Goal: Task Accomplishment & Management: Manage account settings

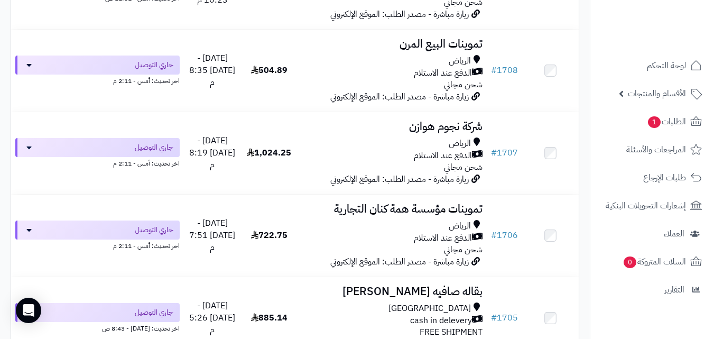
scroll to position [2100, 0]
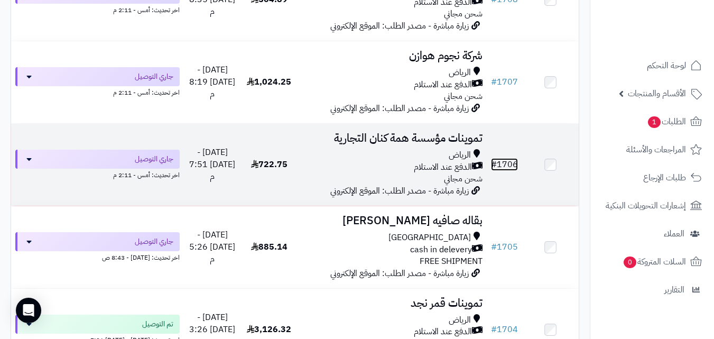
click at [507, 171] on link "# 1706" at bounding box center [504, 164] width 27 height 13
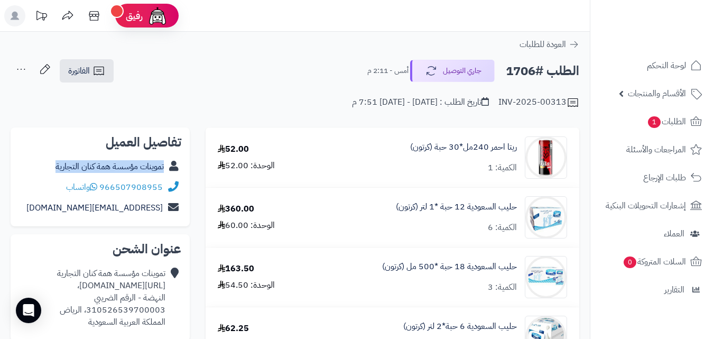
copy div "تموينات مؤسسة همة كنان التجارية"
drag, startPoint x: 47, startPoint y: 164, endPoint x: 193, endPoint y: 173, distance: 146.7
click at [94, 71] on icon at bounding box center [98, 70] width 13 height 13
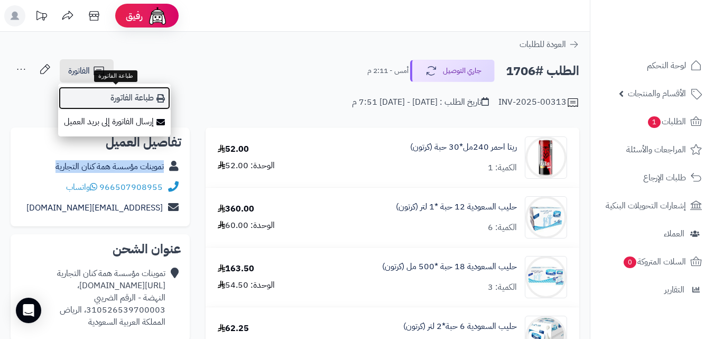
click at [143, 102] on link "طباعة الفاتورة" at bounding box center [114, 98] width 113 height 24
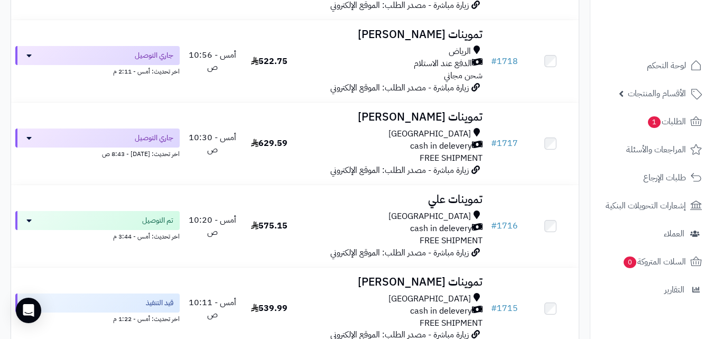
scroll to position [1283, 0]
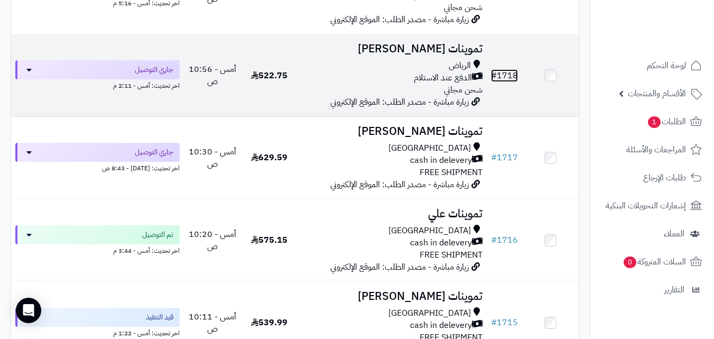
click at [506, 82] on link "# 1718" at bounding box center [504, 75] width 27 height 13
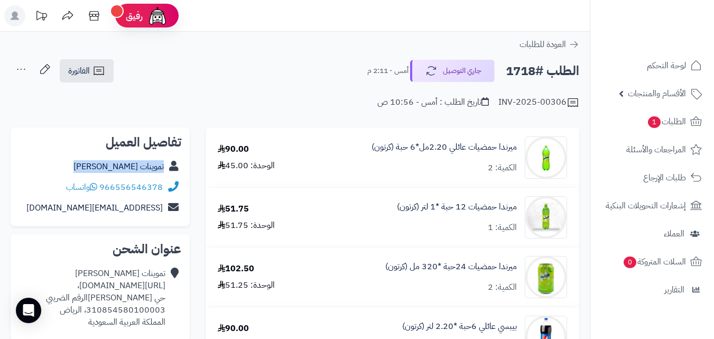
copy div "تموينات سامية الشاجري"
drag, startPoint x: 81, startPoint y: 169, endPoint x: 173, endPoint y: 166, distance: 91.5
click at [173, 166] on div "تموينات سامية الشاجري" at bounding box center [100, 166] width 162 height 21
click at [55, 169] on div "تموينات سامية الشاجري" at bounding box center [100, 166] width 162 height 21
copy div "تموينات سامية الشاجري"
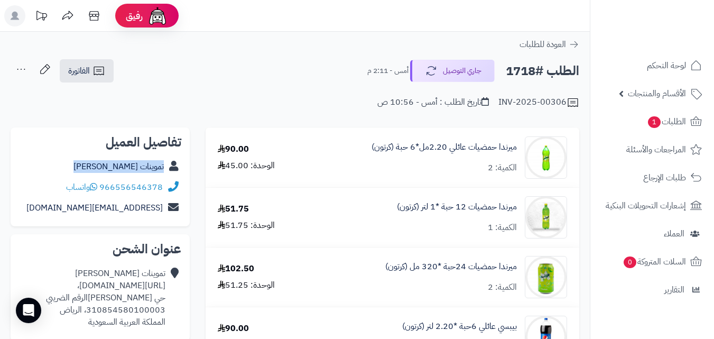
drag, startPoint x: 70, startPoint y: 166, endPoint x: 185, endPoint y: 170, distance: 115.3
click at [185, 170] on div "تفاصيل العميل تموينات سامية الشاجري 966556546378 واتساب smayah@sm.com" at bounding box center [100, 176] width 179 height 99
click at [103, 69] on icon at bounding box center [98, 70] width 13 height 13
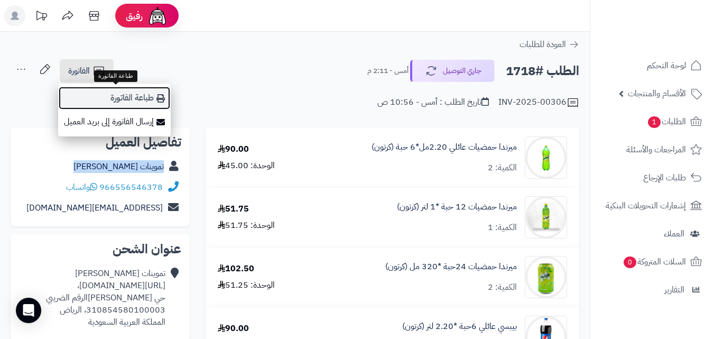
click at [122, 92] on link "طباعة الفاتورة" at bounding box center [114, 98] width 113 height 24
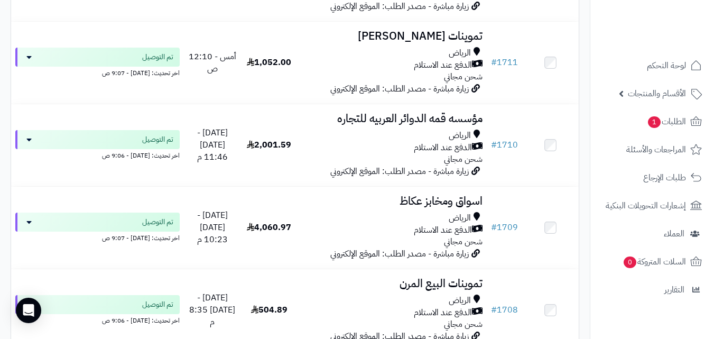
scroll to position [1969, 0]
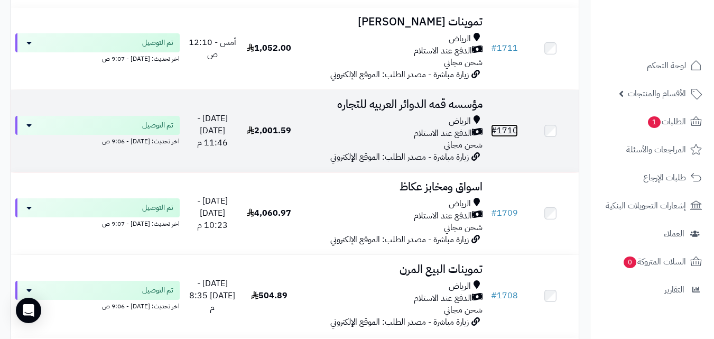
click at [509, 135] on link "# 1710" at bounding box center [504, 130] width 27 height 13
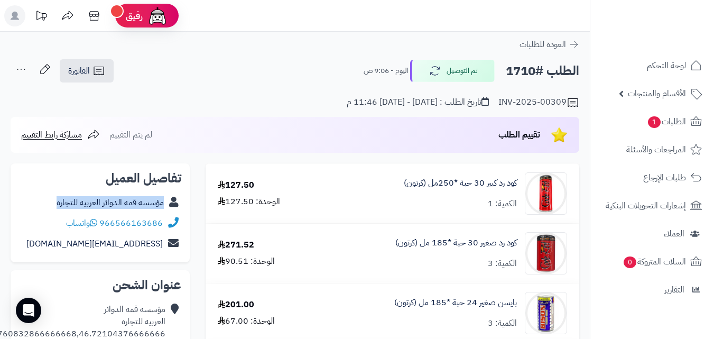
copy div "مؤسسه قمه الدوائر العربيه للتجاره"
drag, startPoint x: 66, startPoint y: 201, endPoint x: 179, endPoint y: 164, distance: 119.5
click at [181, 205] on div "مؤسسه قمه الدوائر العربيه للتجاره" at bounding box center [100, 202] width 162 height 21
drag, startPoint x: 93, startPoint y: 68, endPoint x: 114, endPoint y: 82, distance: 25.8
click at [93, 67] on icon at bounding box center [98, 70] width 13 height 13
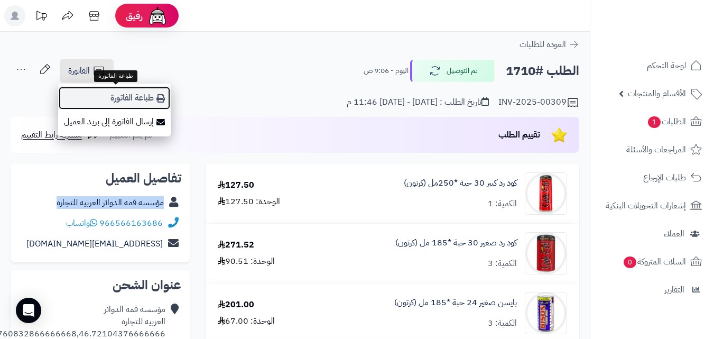
click at [125, 95] on link "طباعة الفاتورة" at bounding box center [114, 98] width 113 height 24
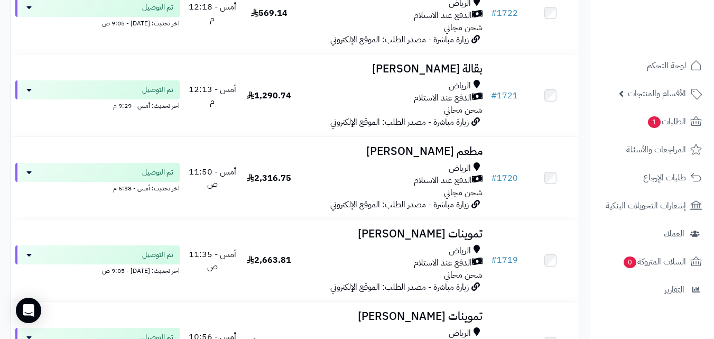
scroll to position [1166, 0]
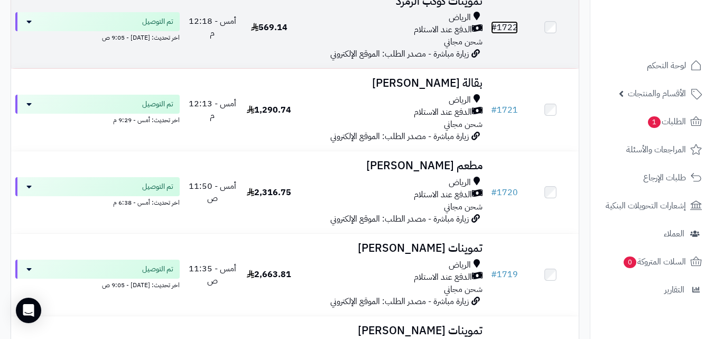
click at [511, 30] on link "# 1722" at bounding box center [504, 27] width 27 height 13
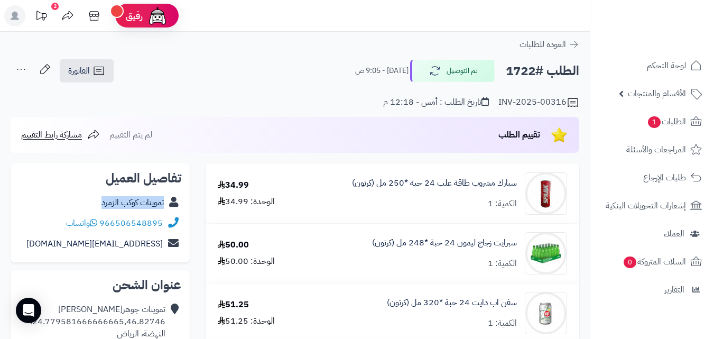
copy div "تموينات كوكب الزمرد"
drag, startPoint x: 87, startPoint y: 200, endPoint x: 175, endPoint y: 208, distance: 88.1
click at [175, 208] on div "تموينات كوكب الزمرد" at bounding box center [100, 202] width 162 height 21
click at [103, 69] on icon at bounding box center [98, 70] width 13 height 13
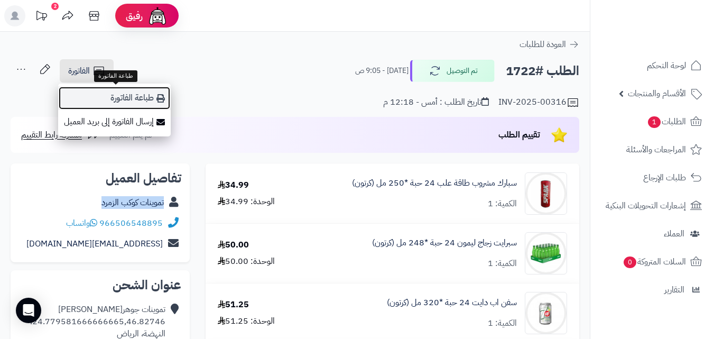
click at [152, 99] on link "طباعة الفاتورة" at bounding box center [114, 98] width 113 height 24
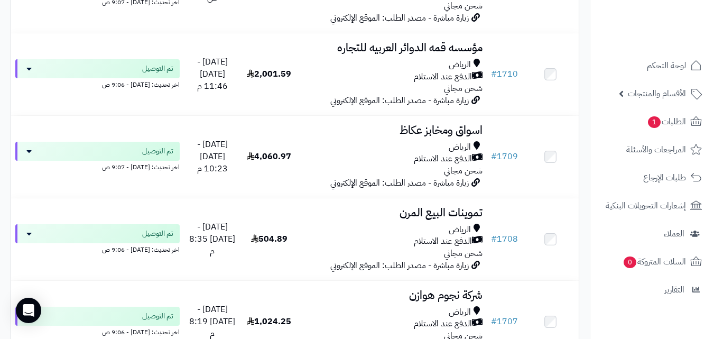
scroll to position [2039, 0]
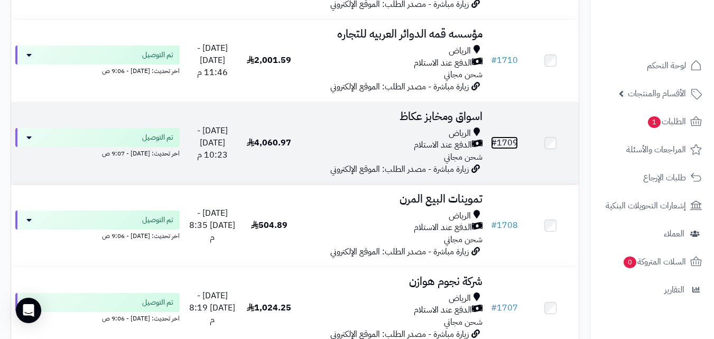
click at [506, 149] on link "# 1709" at bounding box center [504, 142] width 27 height 13
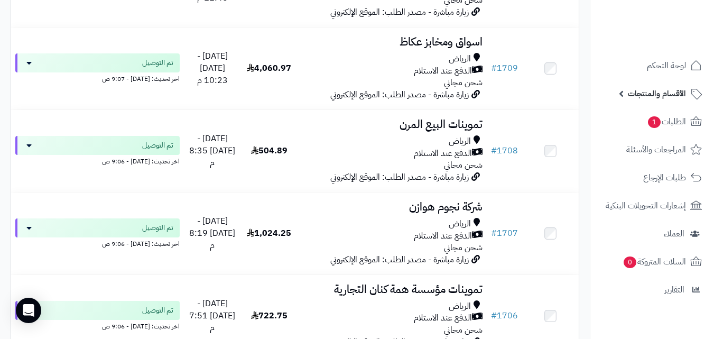
scroll to position [2100, 0]
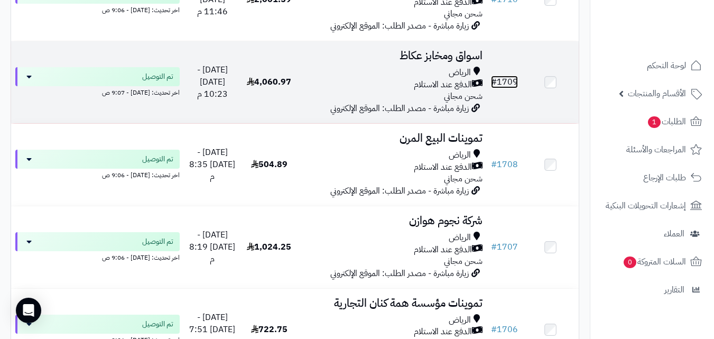
click at [508, 88] on link "# 1709" at bounding box center [504, 82] width 27 height 13
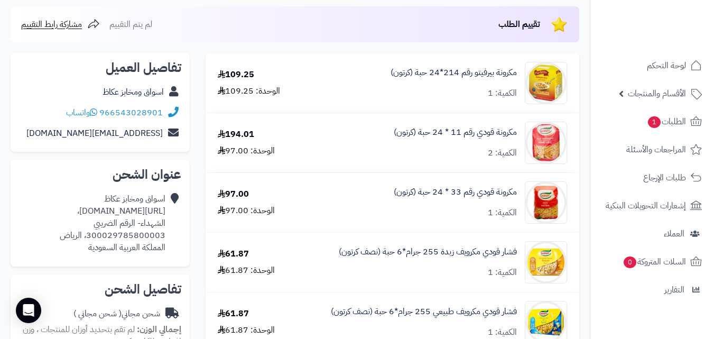
scroll to position [106, 0]
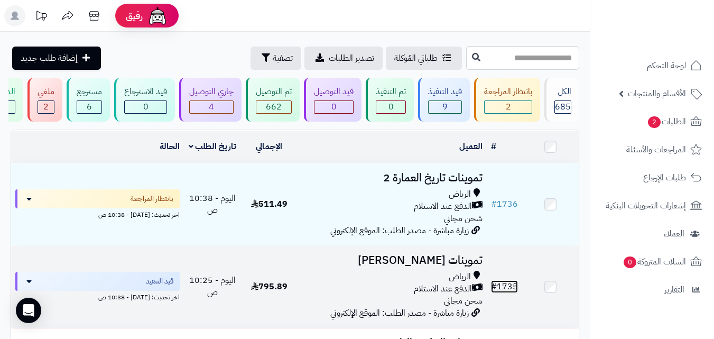
click at [510, 293] on link "# 1735" at bounding box center [504, 286] width 27 height 13
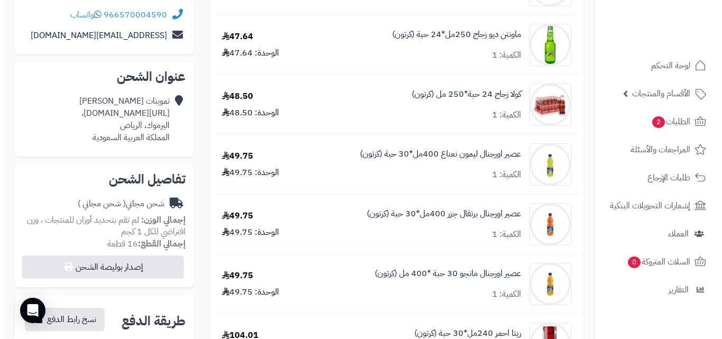
scroll to position [174, 0]
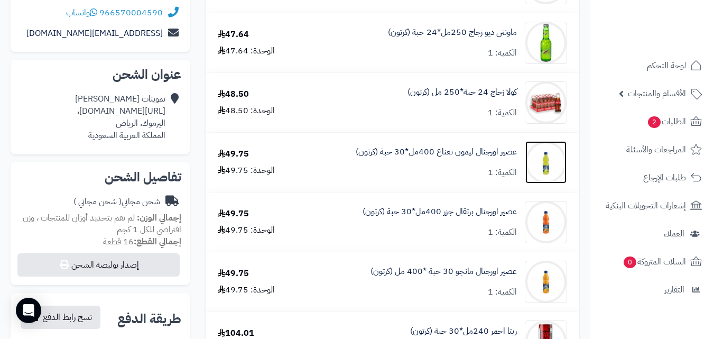
click at [552, 165] on img at bounding box center [545, 162] width 41 height 42
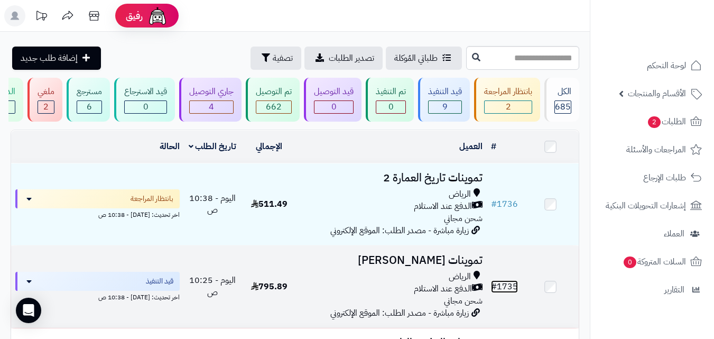
click at [514, 293] on link "# 1735" at bounding box center [504, 286] width 27 height 13
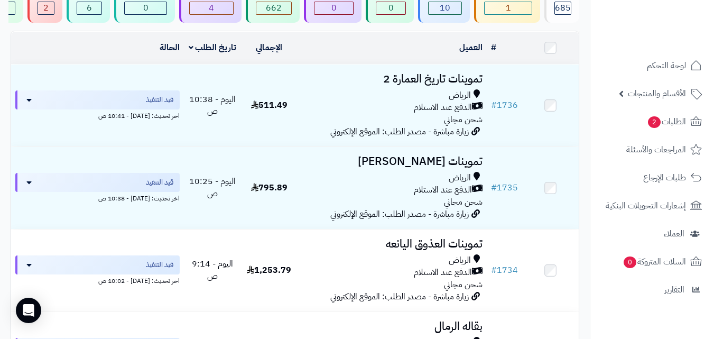
scroll to position [85, 0]
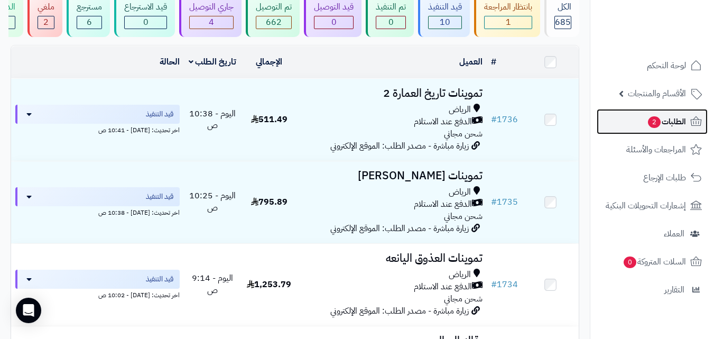
click at [674, 123] on span "الطلبات 2" at bounding box center [666, 121] width 39 height 15
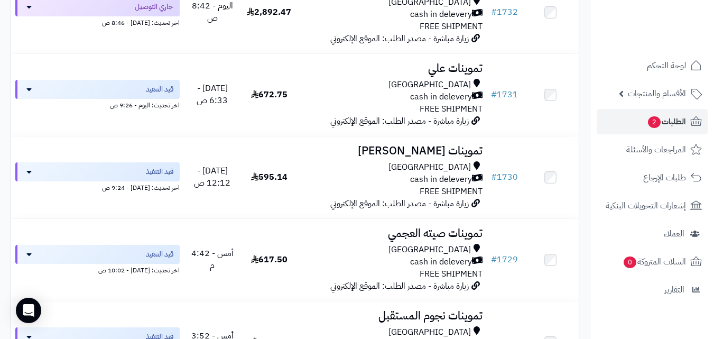
scroll to position [352, 0]
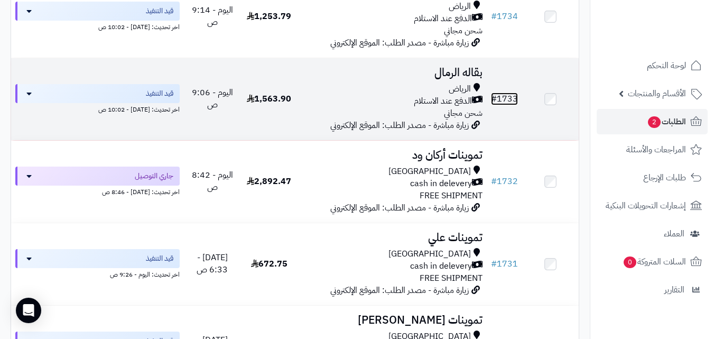
click at [503, 104] on link "# 1733" at bounding box center [504, 98] width 27 height 13
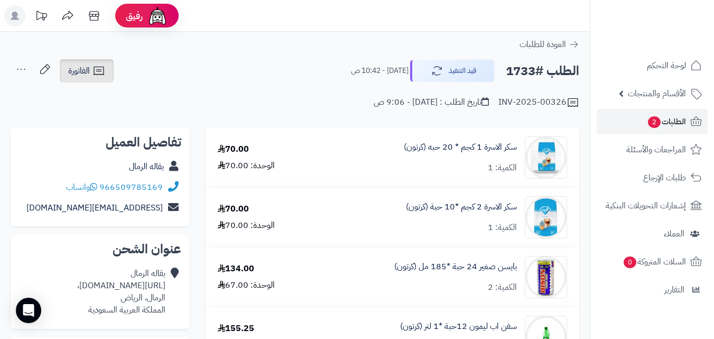
click at [88, 76] on span "الفاتورة" at bounding box center [79, 70] width 22 height 13
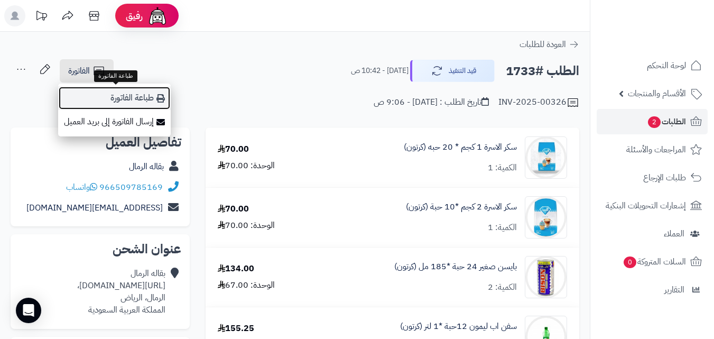
click at [119, 95] on link "طباعة الفاتورة" at bounding box center [114, 98] width 113 height 24
